Goal: Browse casually

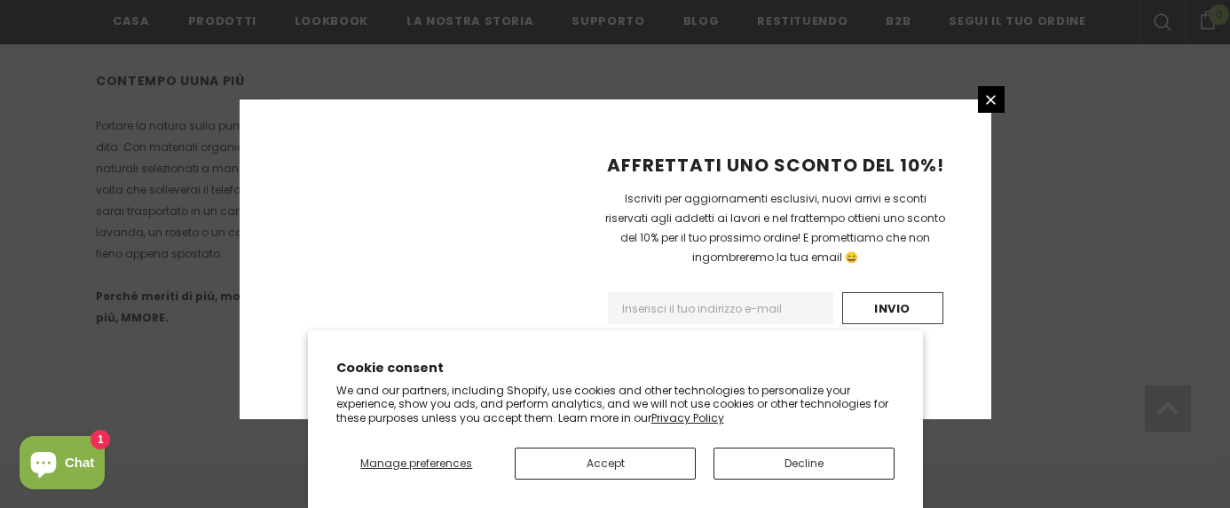
scroll to position [1312, 0]
